Goal: Task Accomplishment & Management: Use online tool/utility

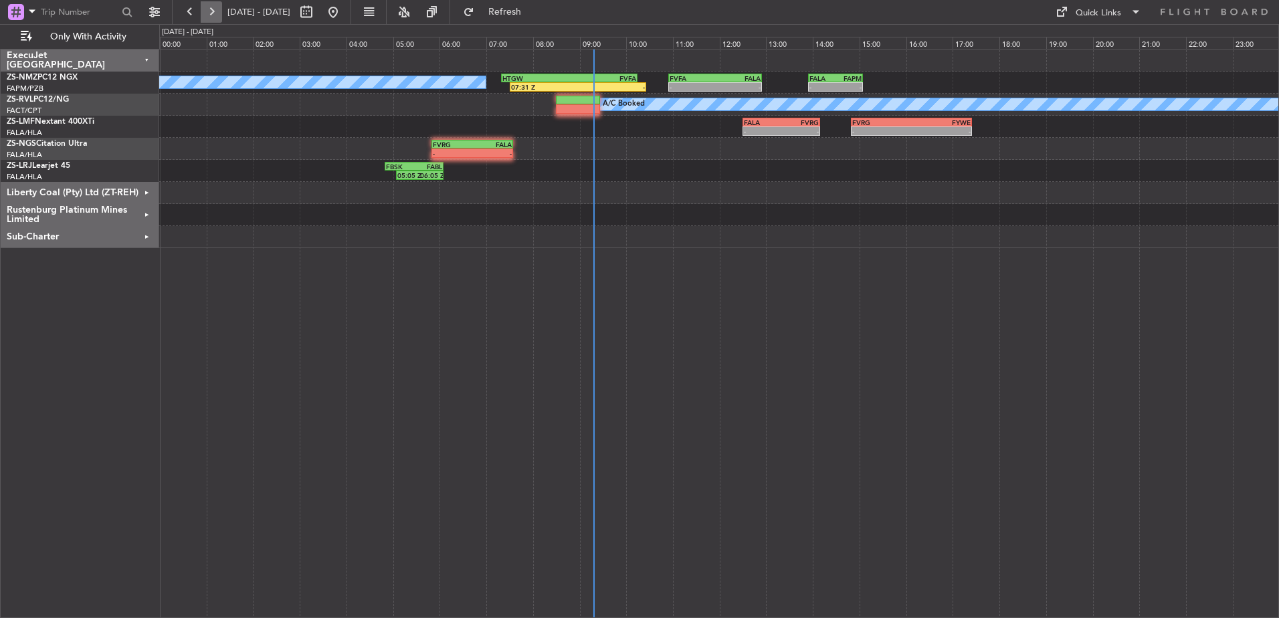
click at [215, 12] on button at bounding box center [211, 11] width 21 height 21
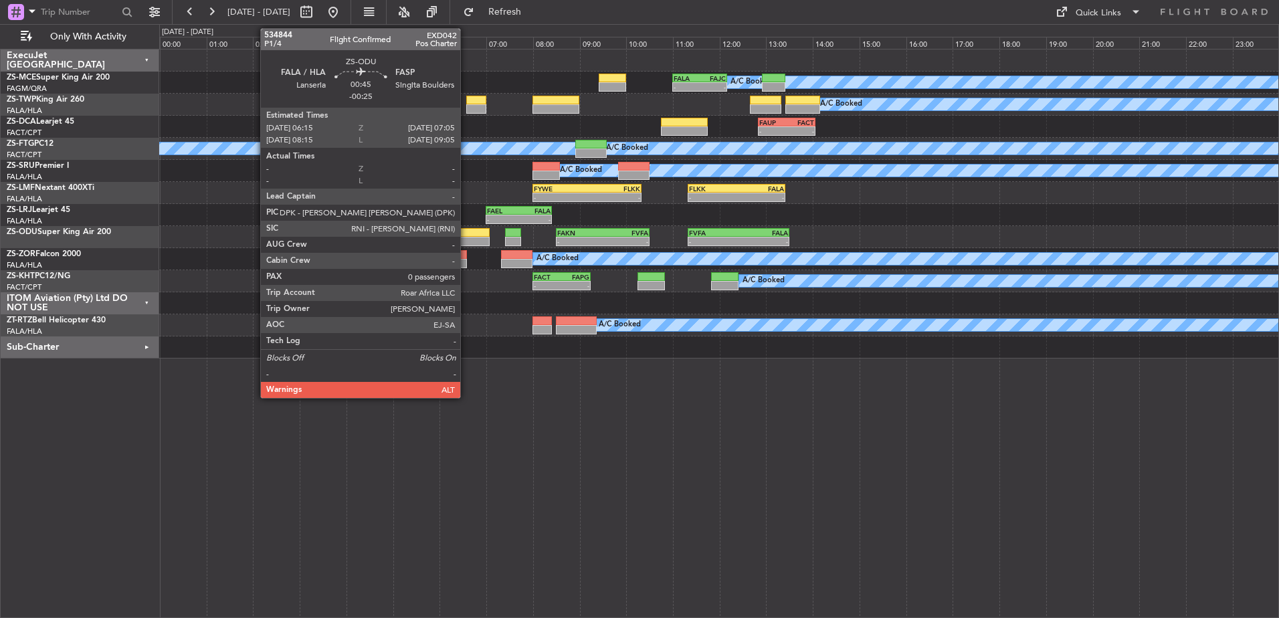
click at [466, 237] on div at bounding box center [470, 241] width 39 height 9
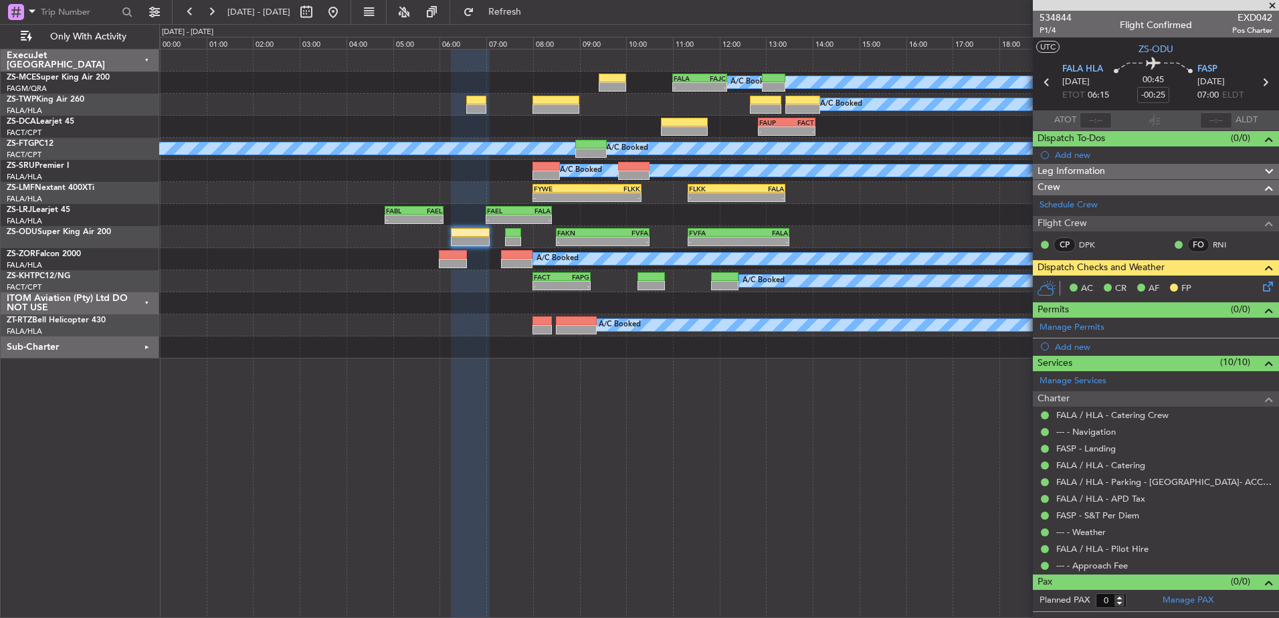
click at [1269, 285] on icon at bounding box center [1265, 284] width 11 height 11
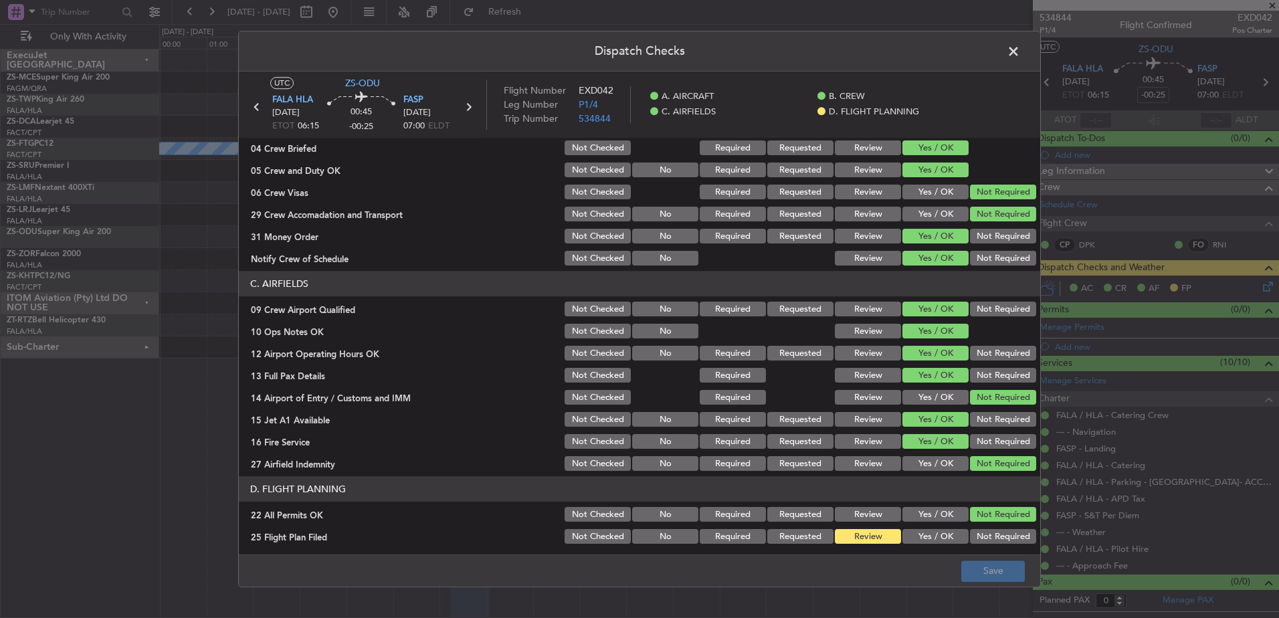
scroll to position [193, 0]
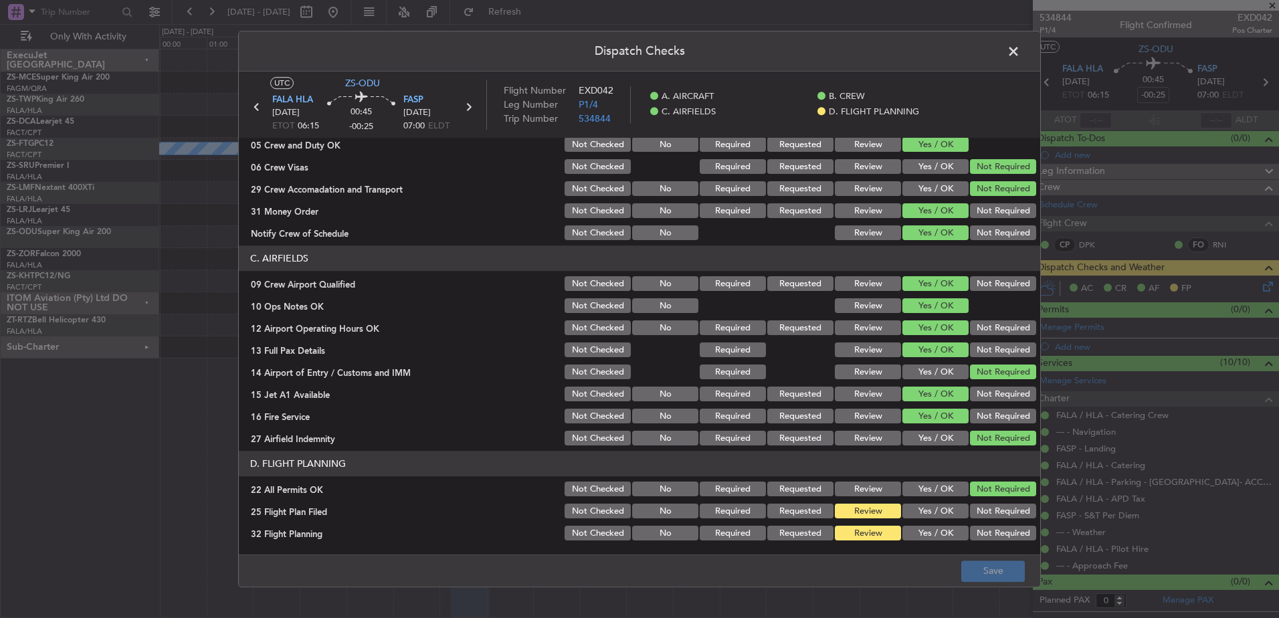
click at [989, 512] on button "Not Required" at bounding box center [1003, 511] width 66 height 15
click at [991, 531] on button "Not Required" at bounding box center [1003, 533] width 66 height 15
click at [994, 572] on button "Save" at bounding box center [993, 570] width 64 height 21
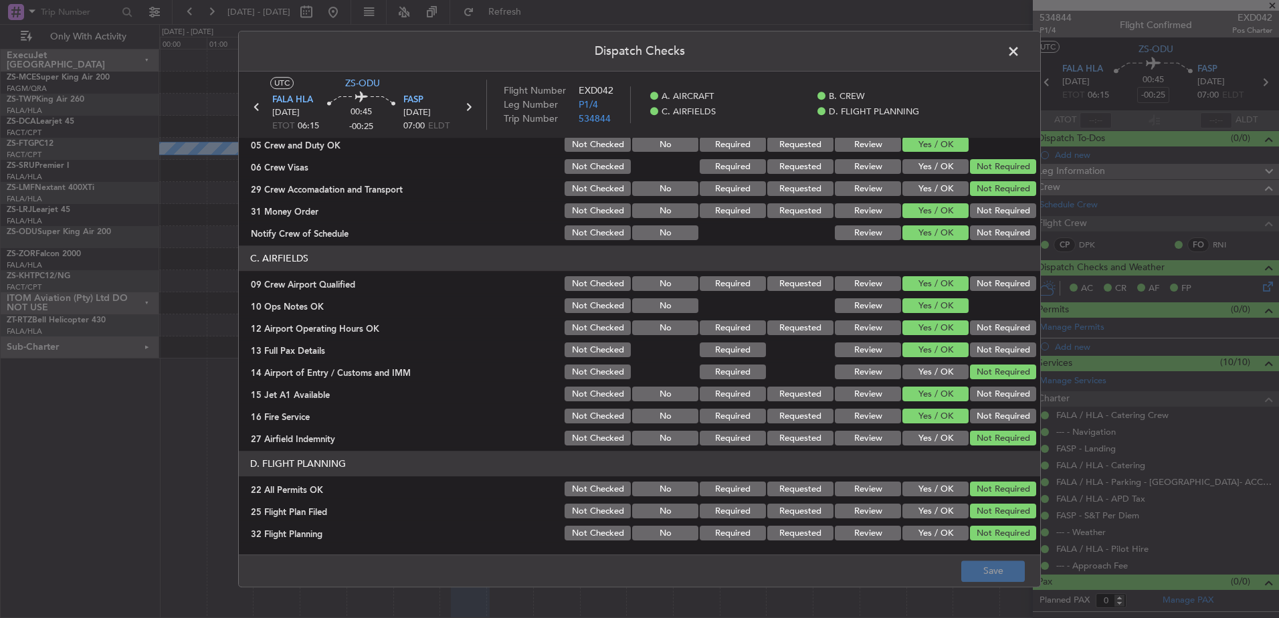
click at [1020, 53] on span at bounding box center [1020, 54] width 0 height 27
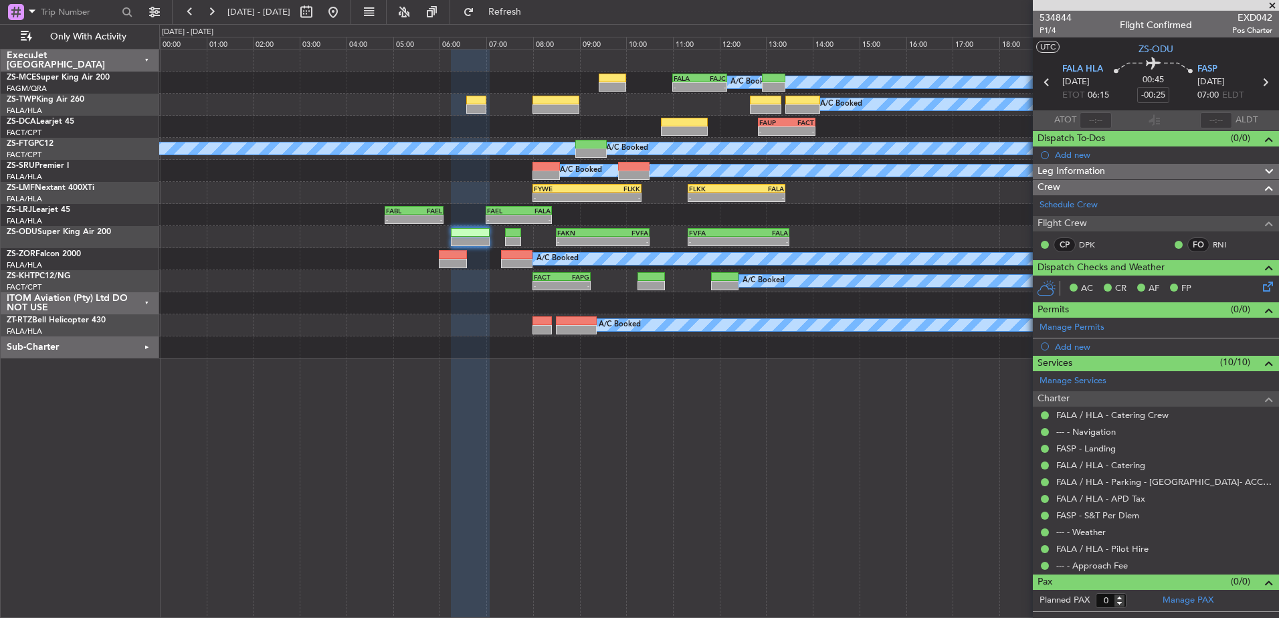
click at [1272, 2] on span at bounding box center [1271, 6] width 13 height 12
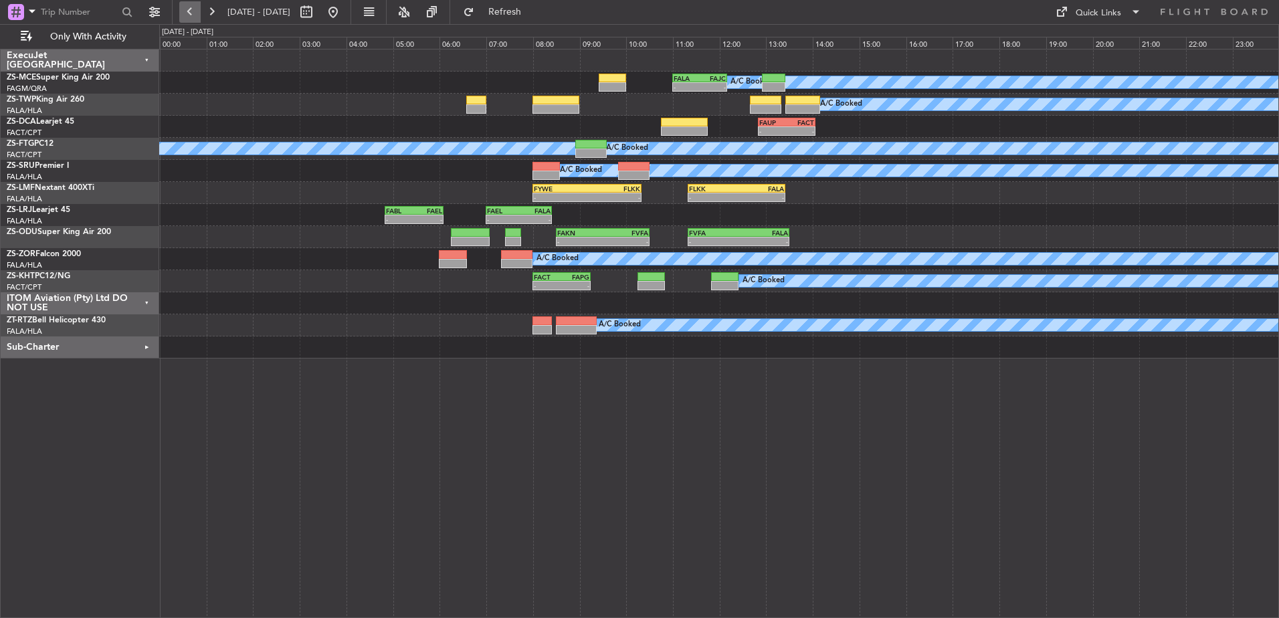
click at [187, 13] on button at bounding box center [189, 11] width 21 height 21
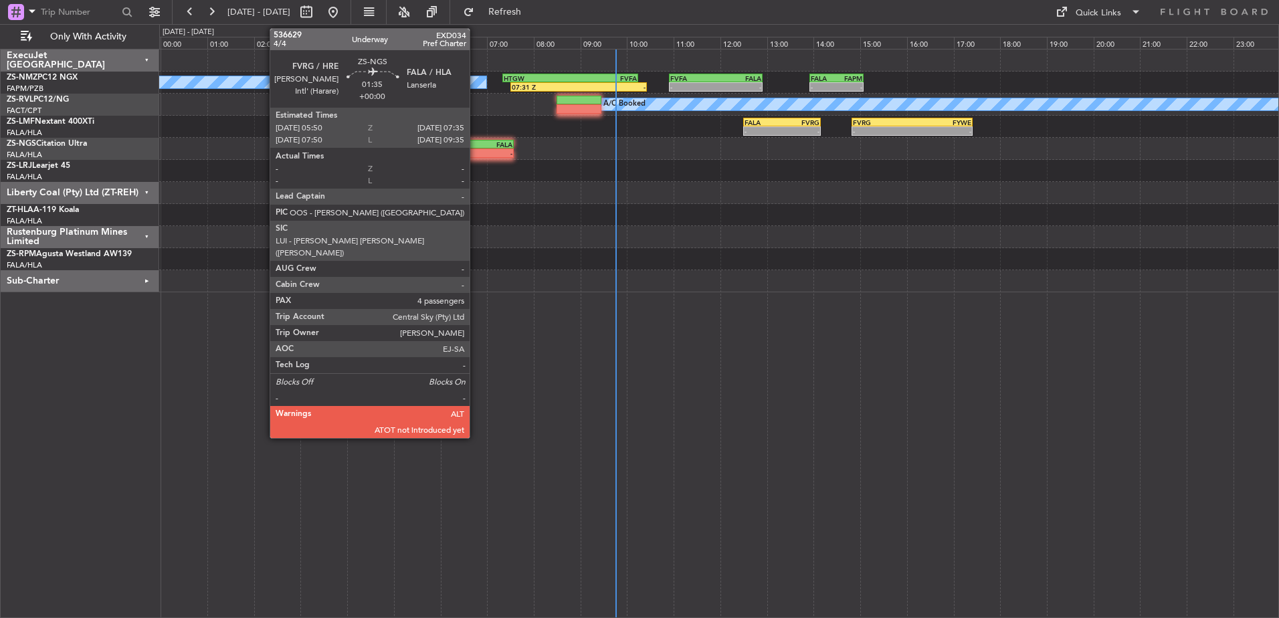
click at [475, 150] on div "-" at bounding box center [492, 153] width 39 height 8
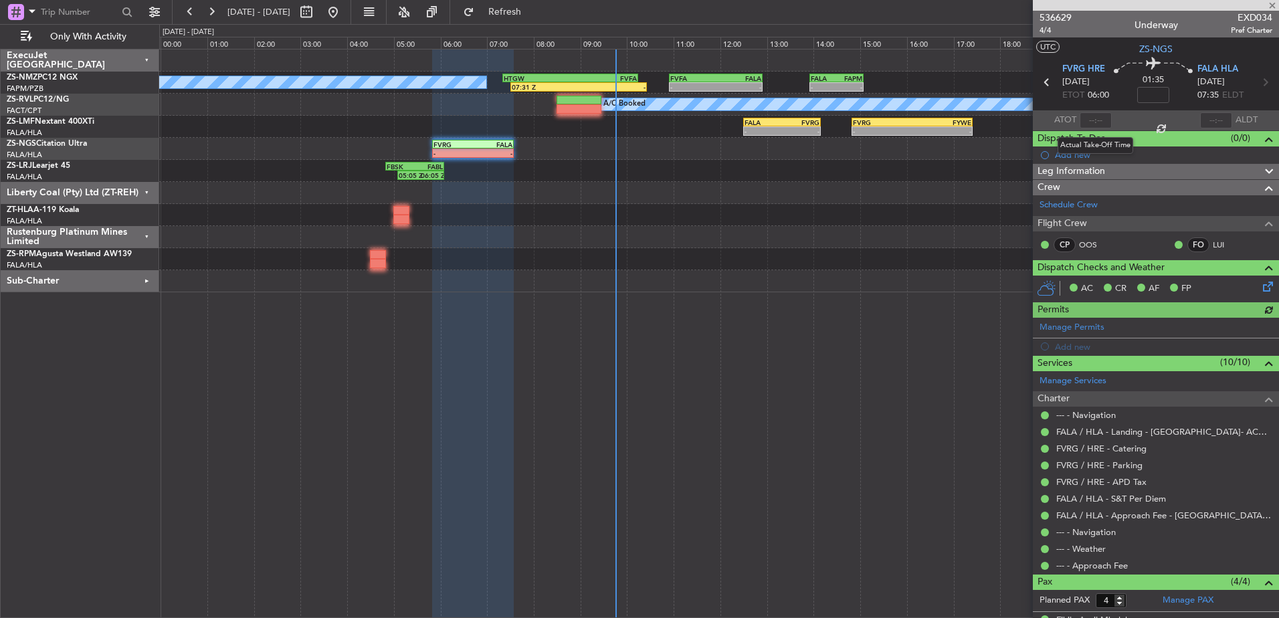
click at [1090, 119] on div at bounding box center [1095, 120] width 32 height 16
click at [1101, 121] on input "text" at bounding box center [1095, 120] width 32 height 16
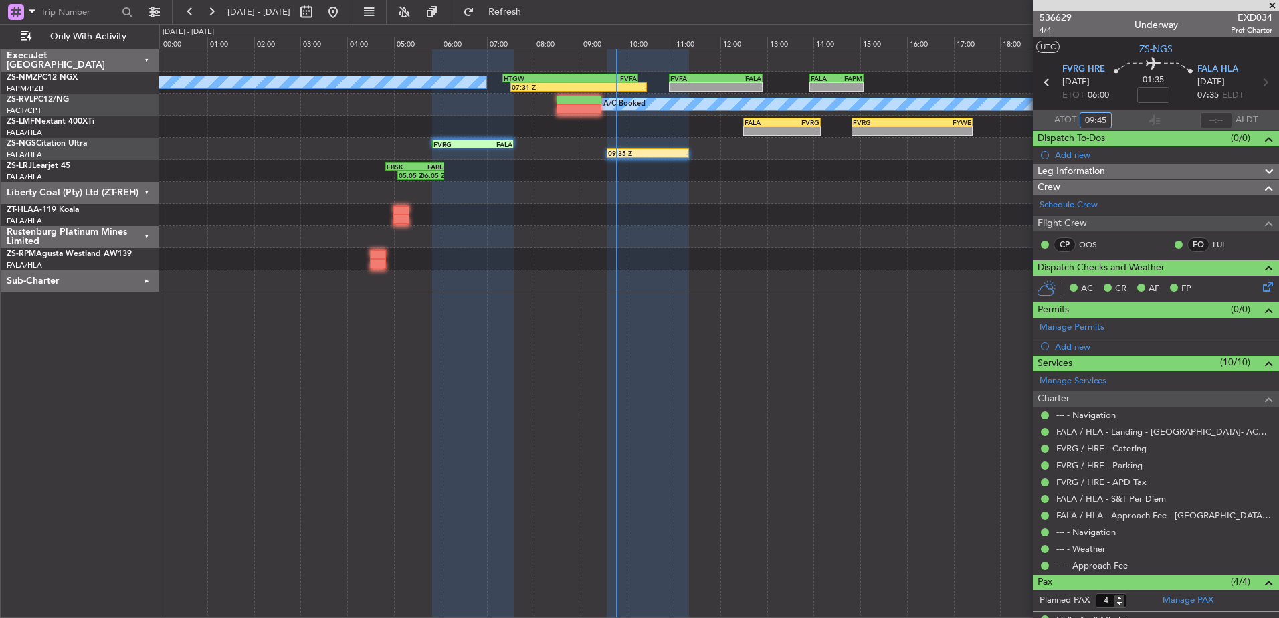
type input "09:45"
click at [982, 9] on div "[DATE] - [DATE] Refresh Quick Links Only With Activity" at bounding box center [639, 12] width 1279 height 24
click at [1274, 3] on span at bounding box center [1271, 6] width 13 height 12
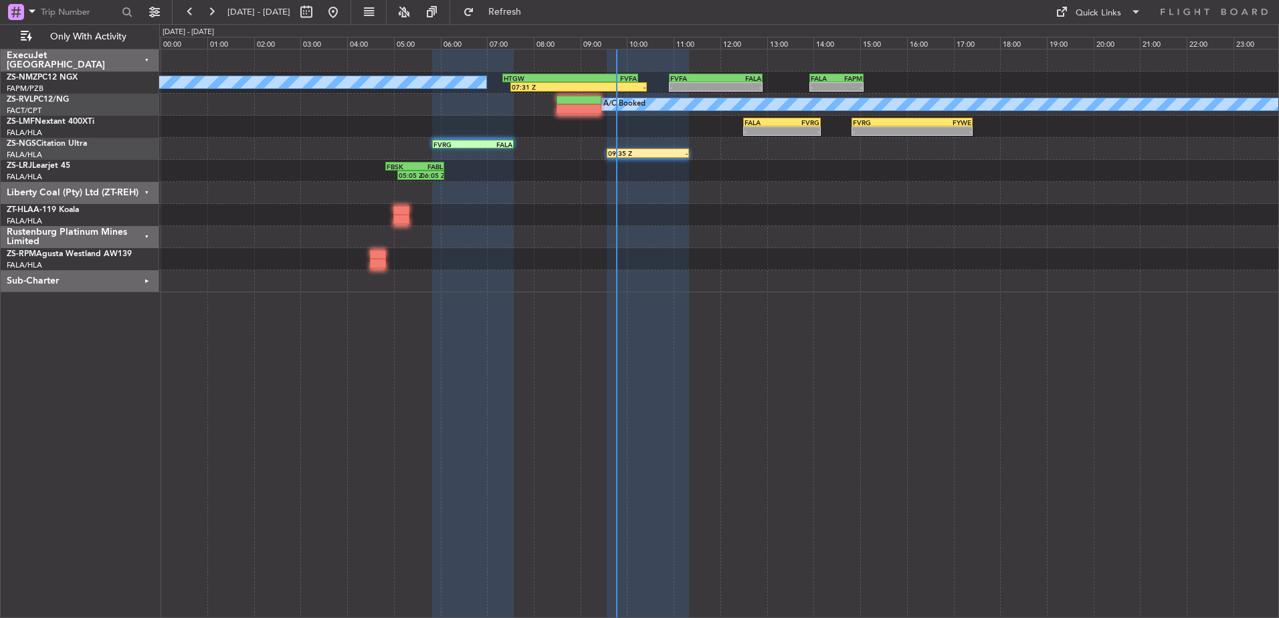
type input "0"
